Goal: Find specific page/section: Find specific page/section

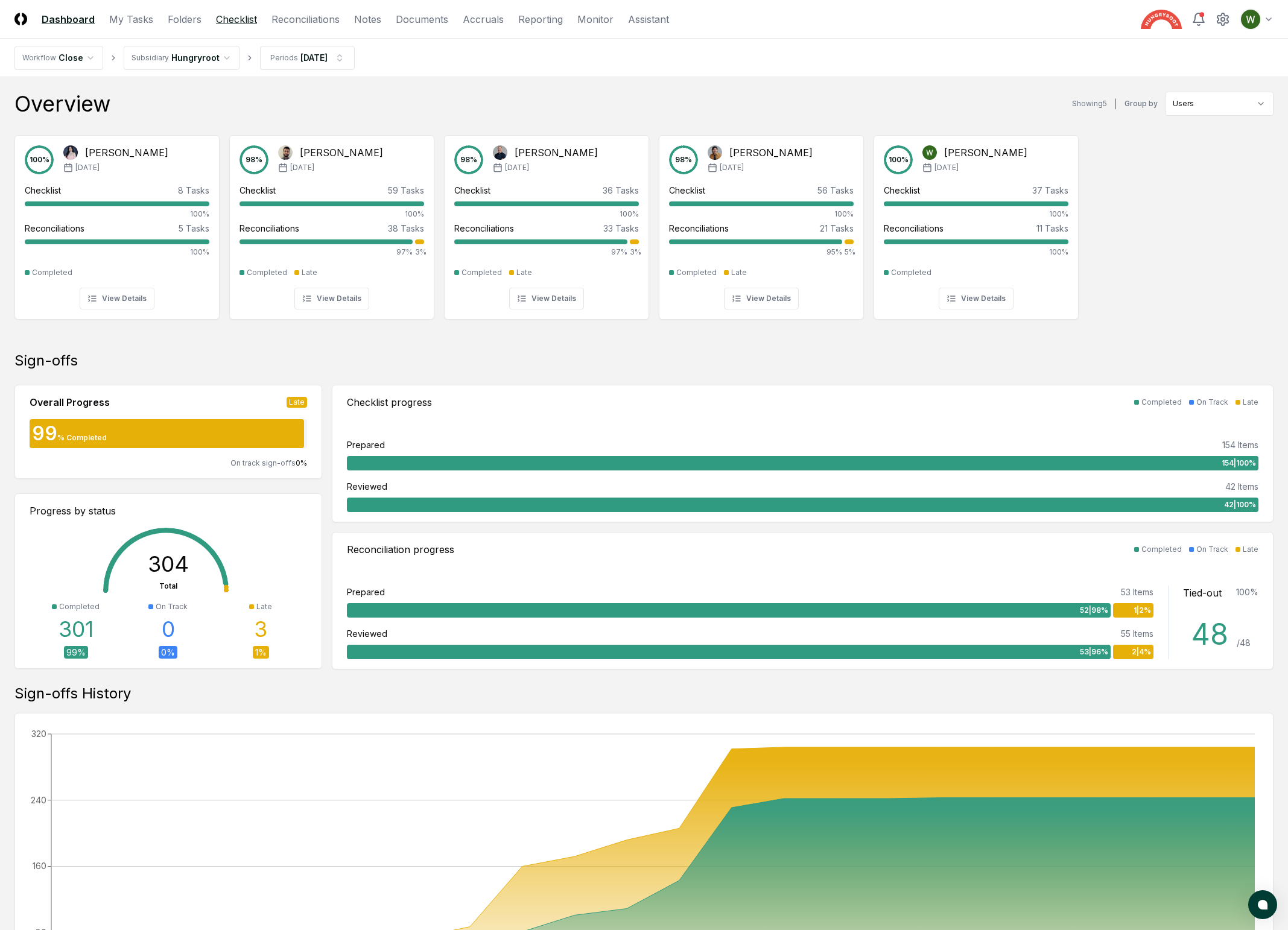
click at [233, 22] on link "Checklist" at bounding box center [236, 19] width 41 height 15
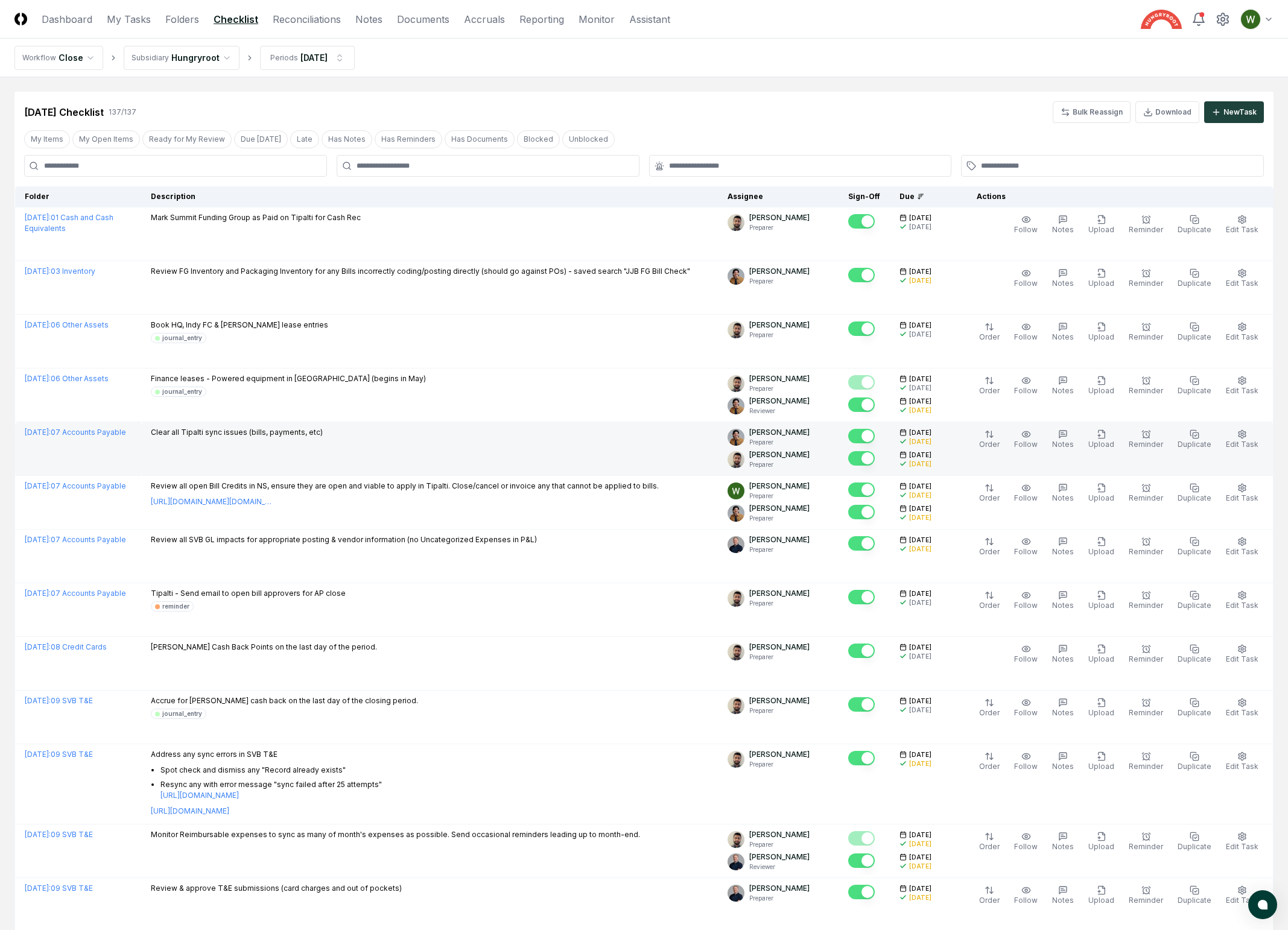
scroll to position [902, 0]
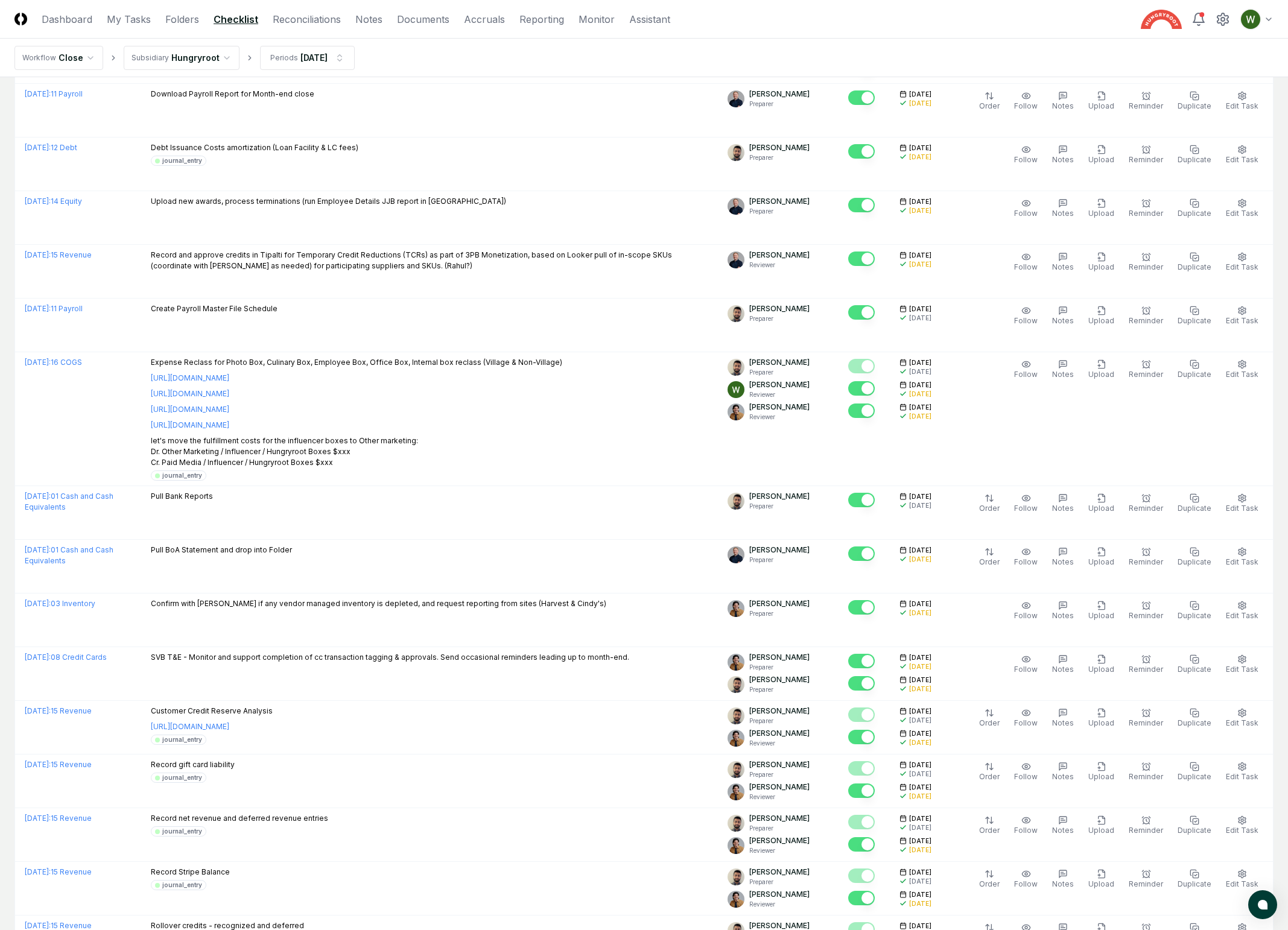
click at [229, 384] on link "[URL][DOMAIN_NAME]" at bounding box center [190, 378] width 79 height 11
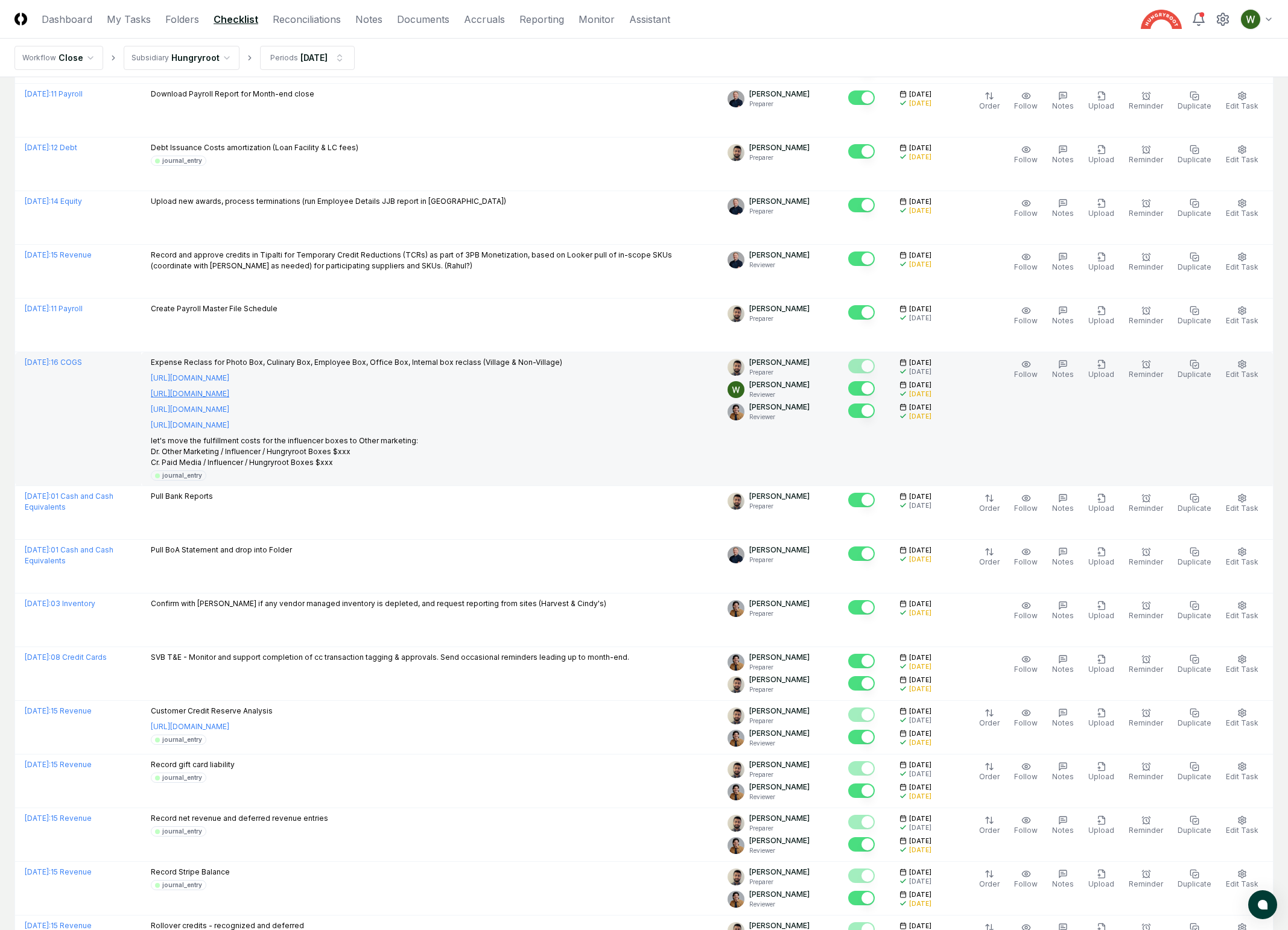
click at [205, 399] on link "[URL][DOMAIN_NAME]" at bounding box center [190, 394] width 79 height 11
click at [228, 412] on link "[URL][DOMAIN_NAME]" at bounding box center [190, 410] width 79 height 11
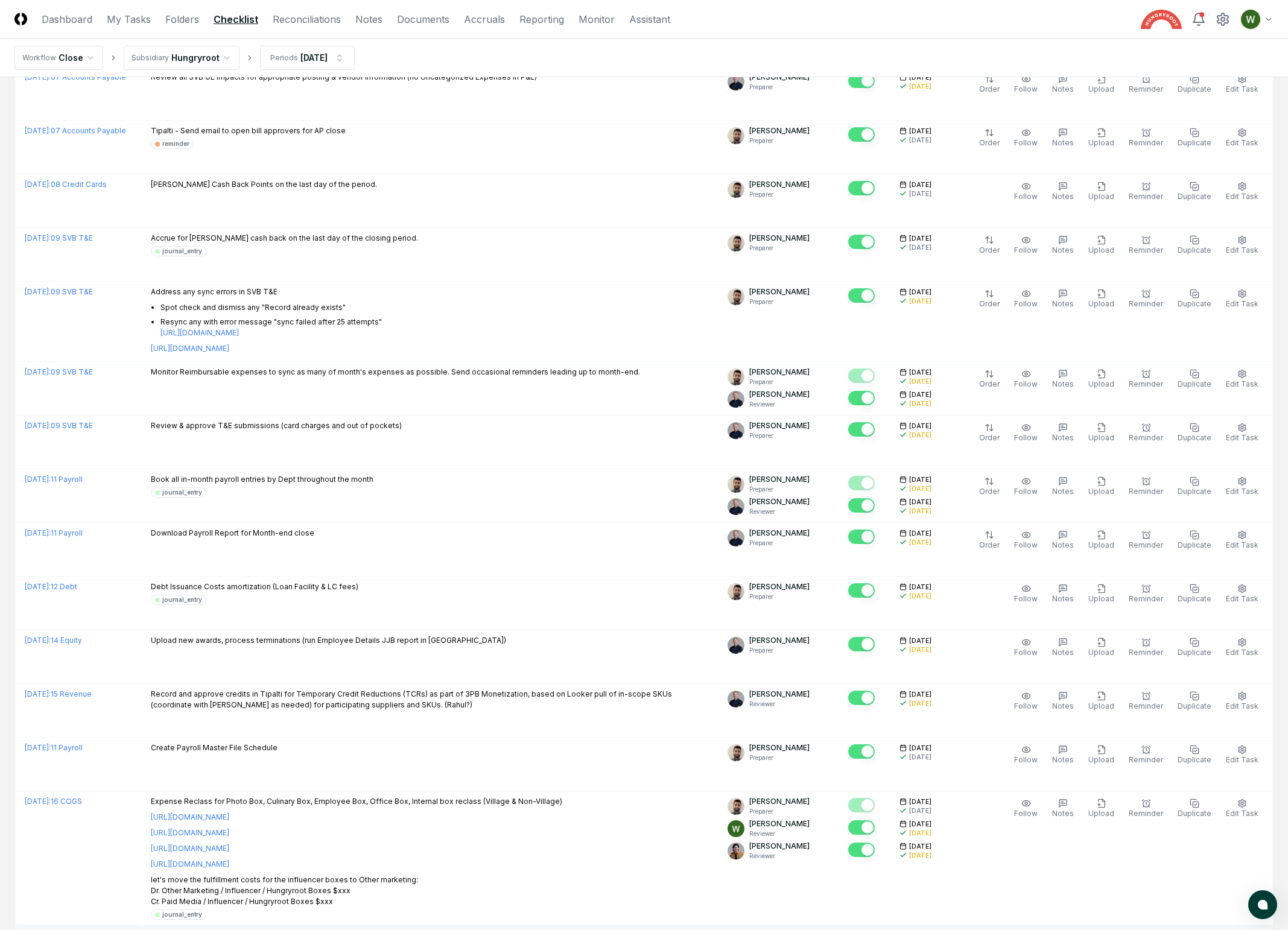
scroll to position [0, 0]
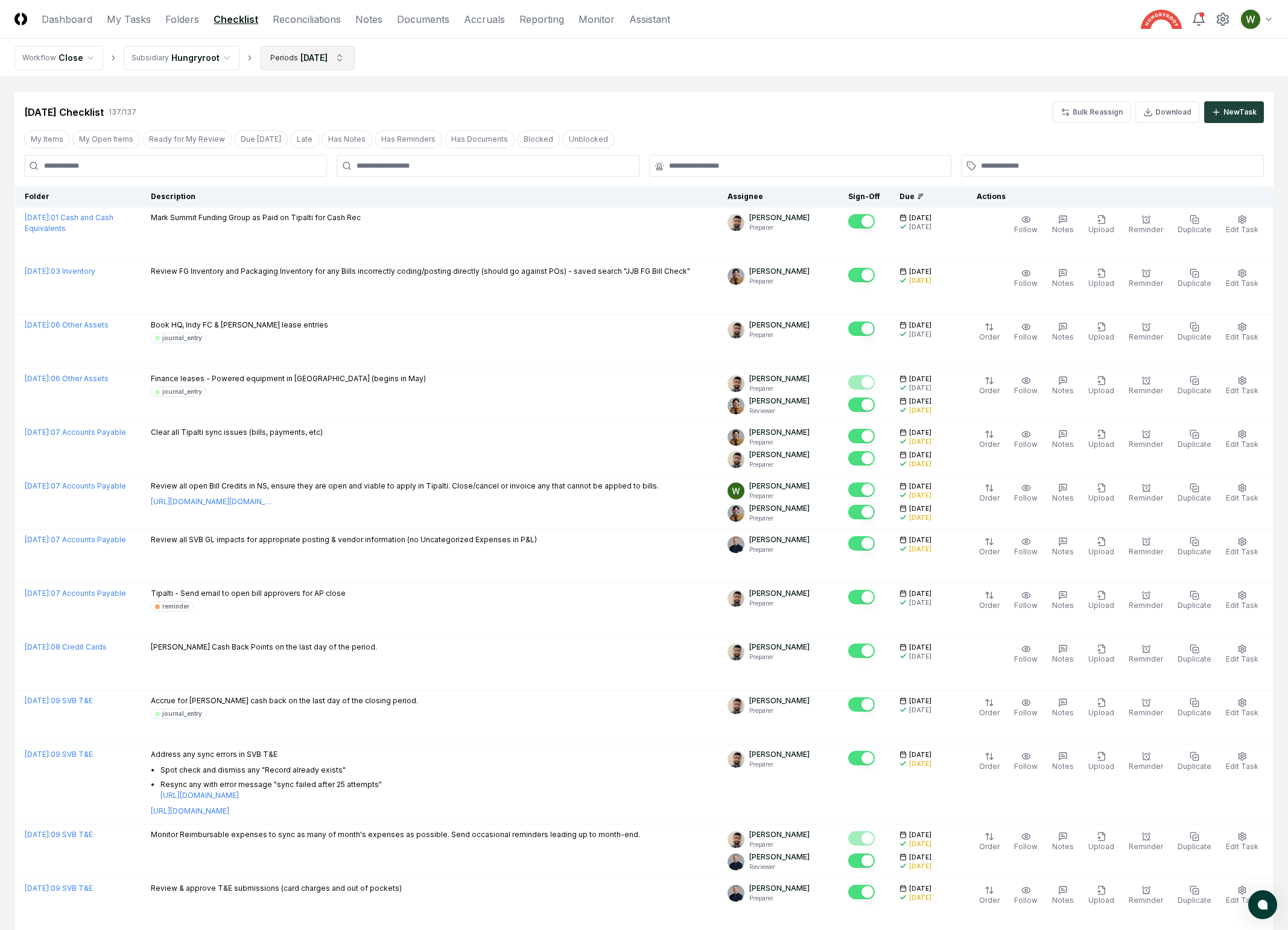
click at [329, 328] on button "Update" at bounding box center [329, 327] width 41 height 22
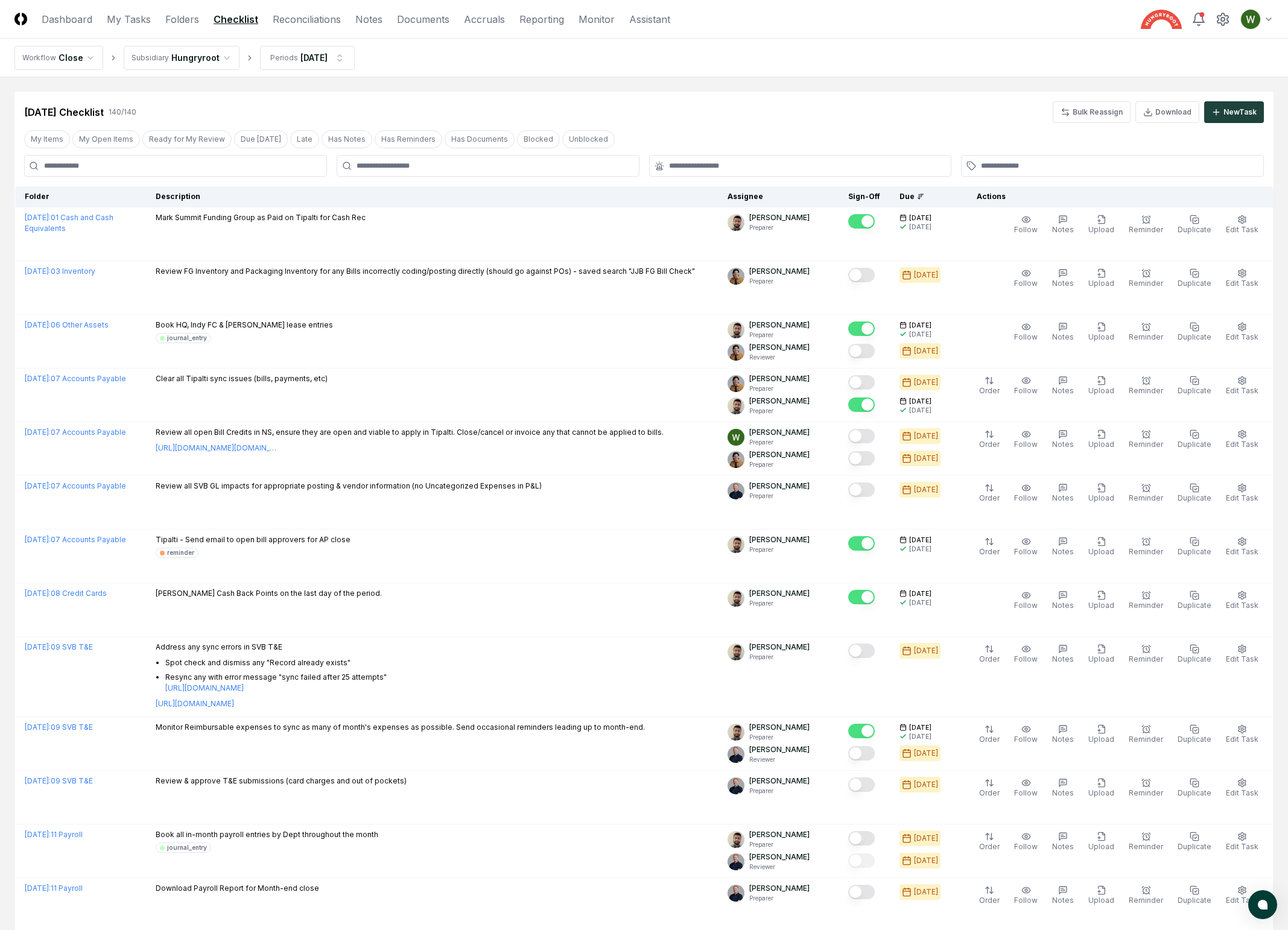
click at [199, 167] on input at bounding box center [176, 166] width 303 height 22
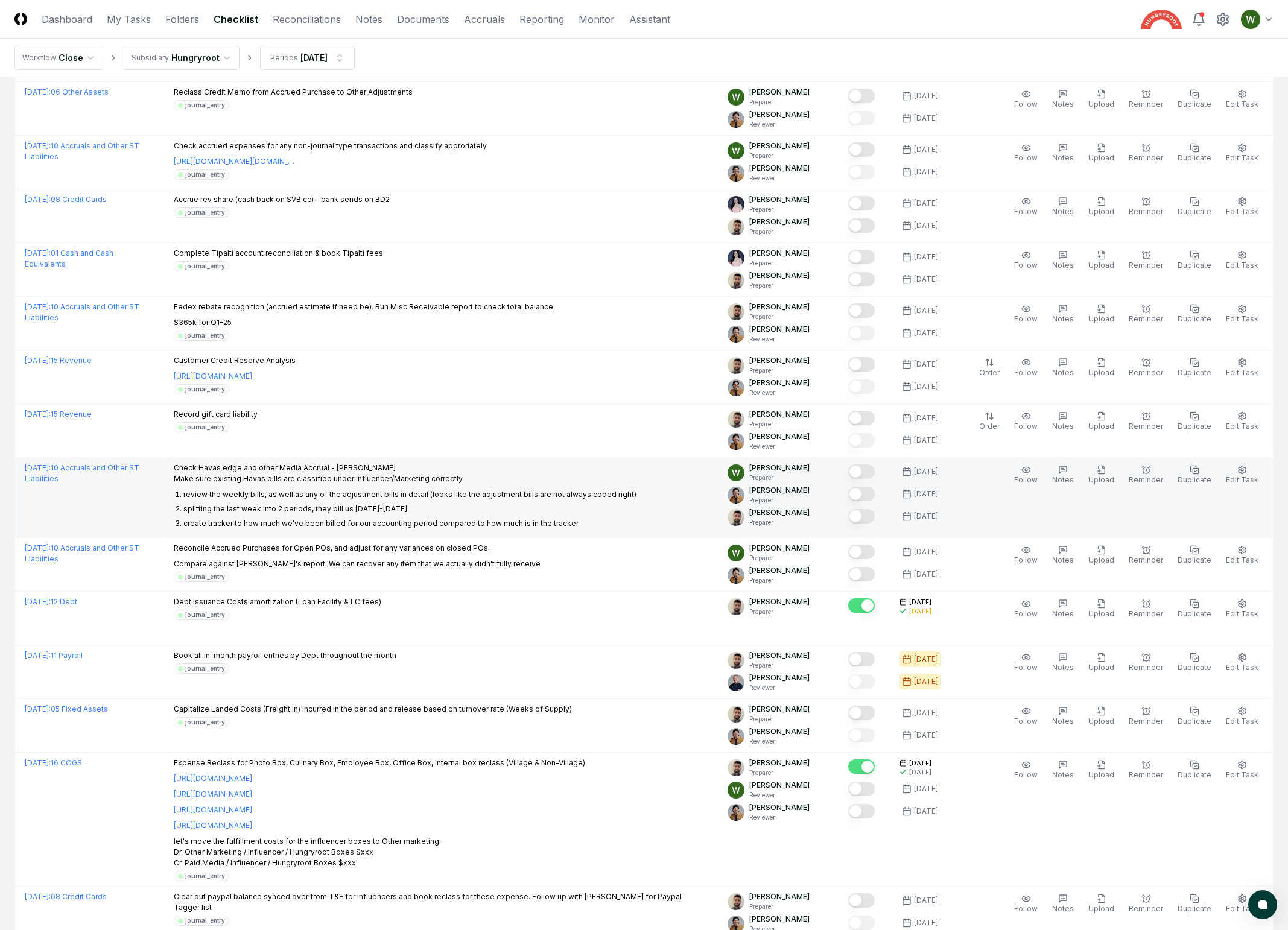
scroll to position [1036, 0]
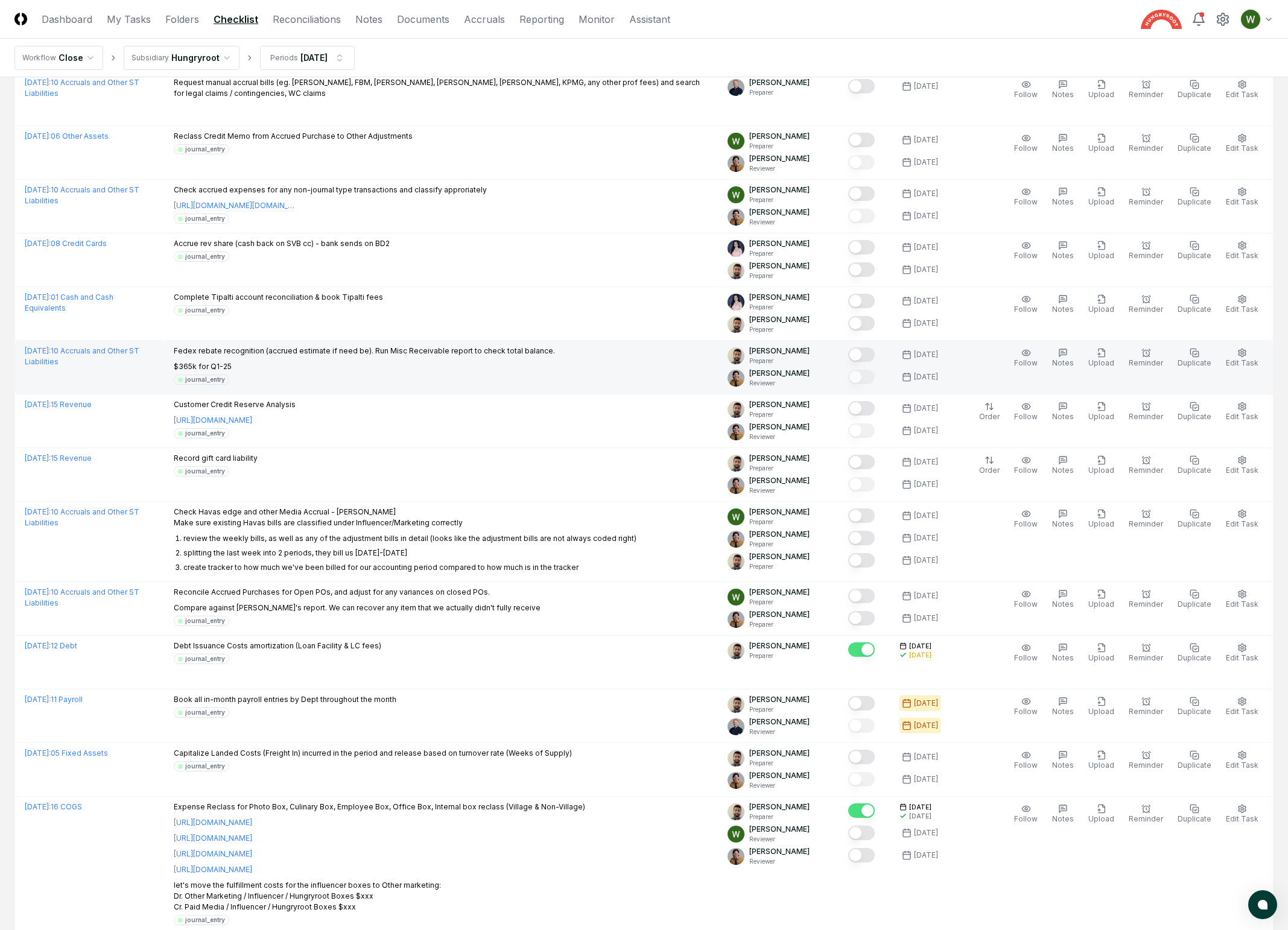
type input "*******"
click at [117, 357] on div "[DATE] : 10 Accruals and Other ST Liabilities" at bounding box center [89, 356] width 130 height 22
click at [113, 352] on link "[DATE] : 10 Accruals and Other ST Liabilities" at bounding box center [82, 356] width 115 height 20
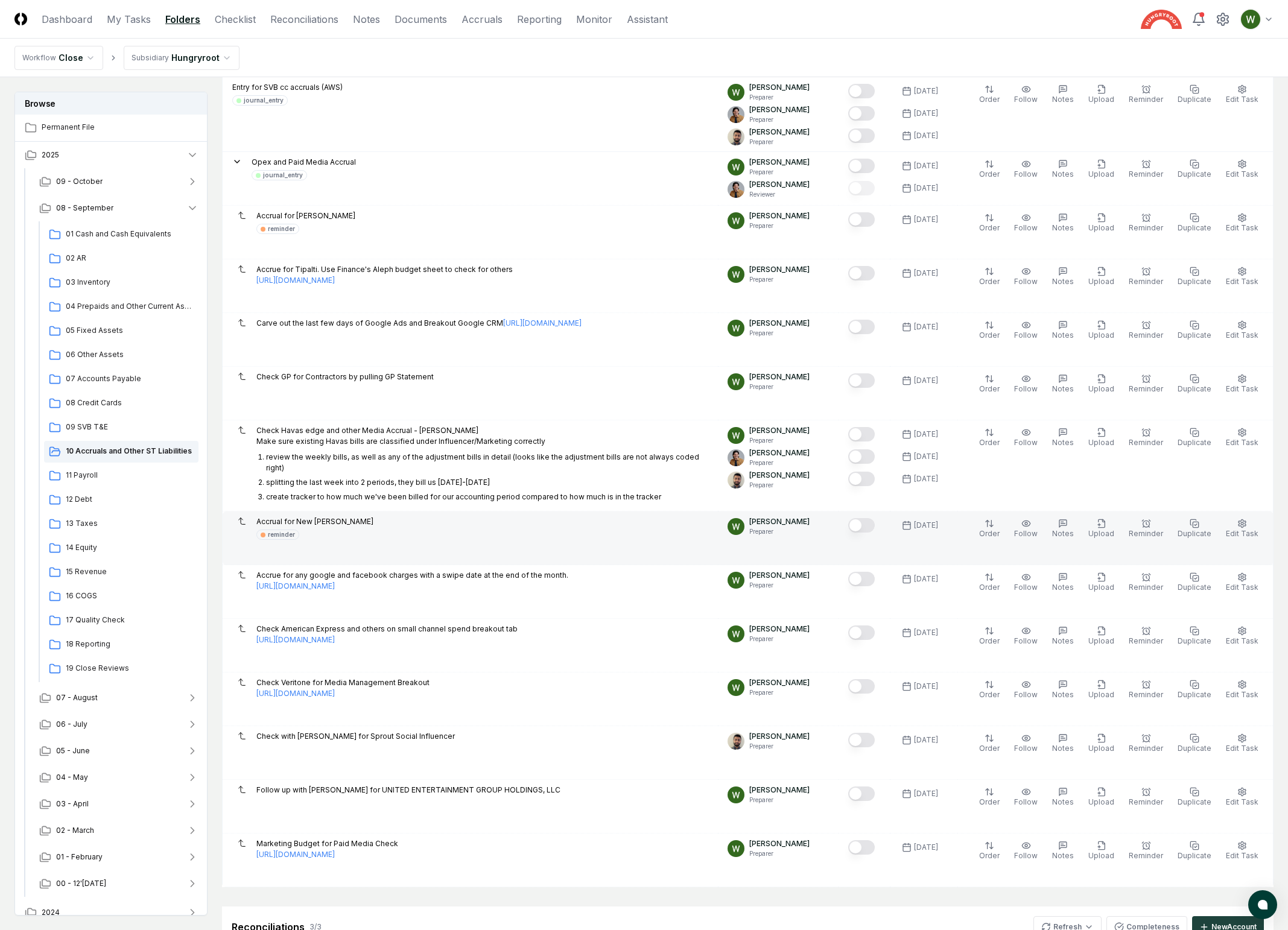
scroll to position [547, 0]
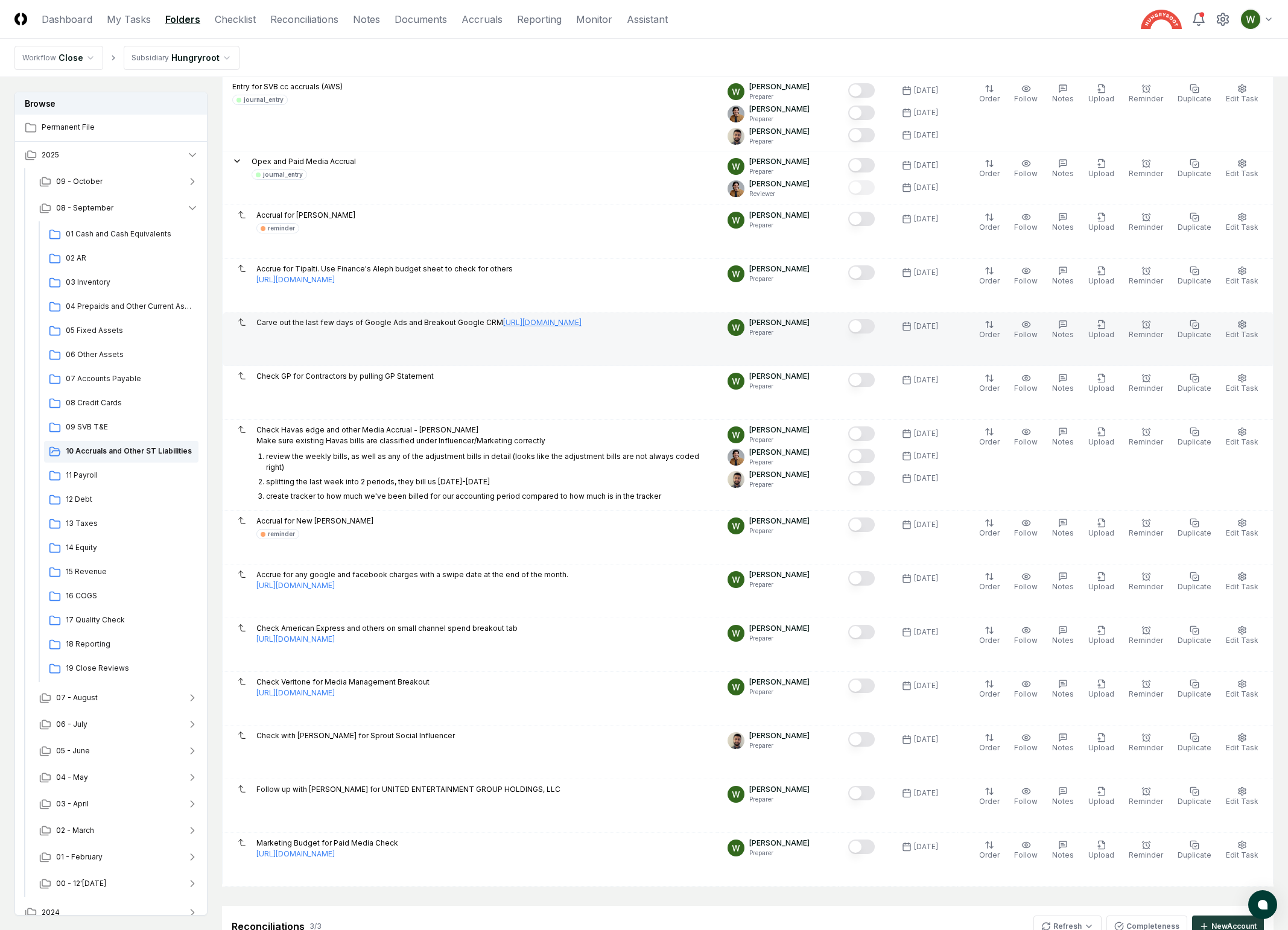
click at [519, 321] on link "[URL][DOMAIN_NAME]" at bounding box center [542, 323] width 79 height 11
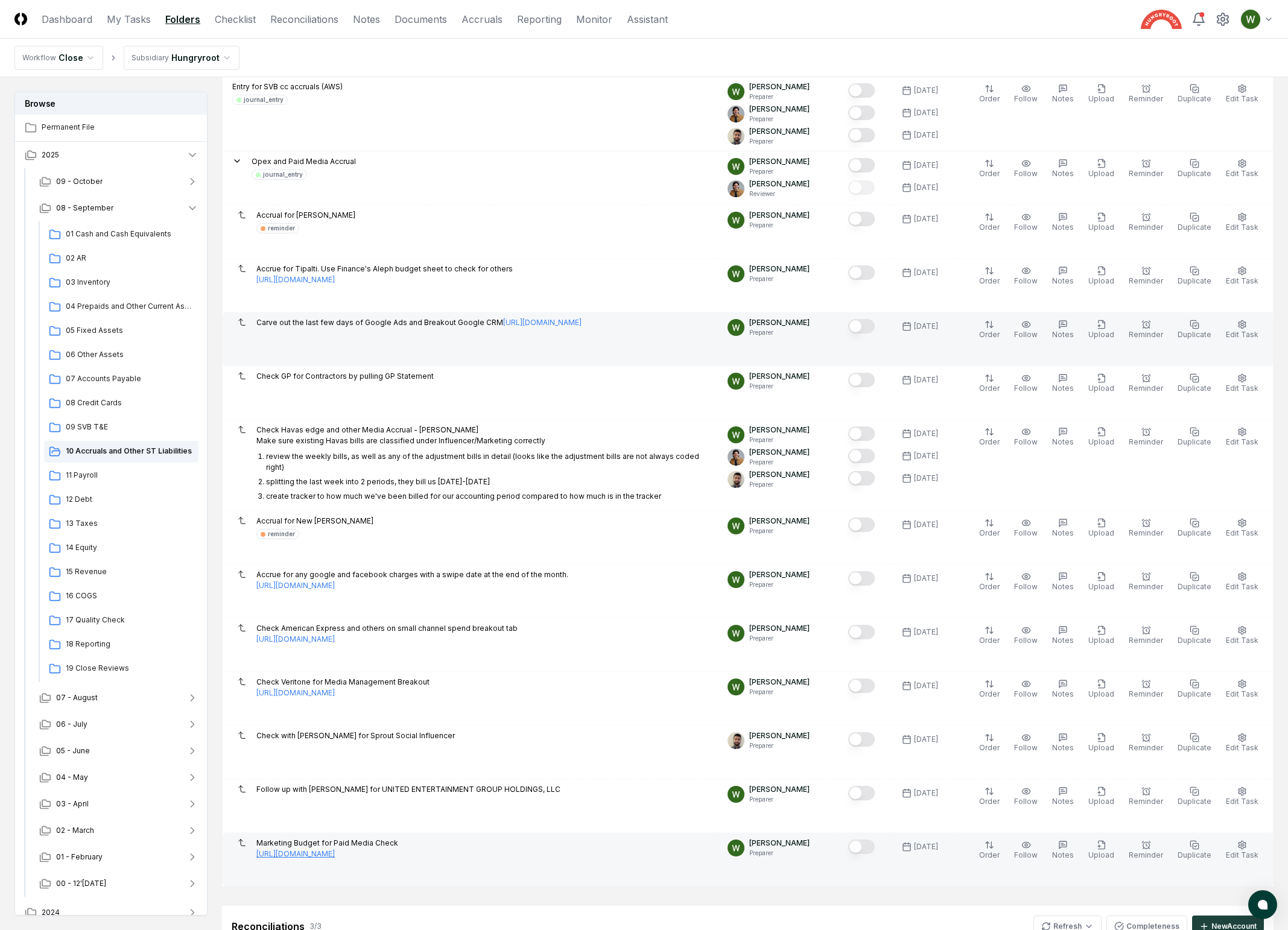
click at [335, 849] on link "[URL][DOMAIN_NAME]" at bounding box center [296, 854] width 79 height 11
